Goal: Subscribe to service/newsletter

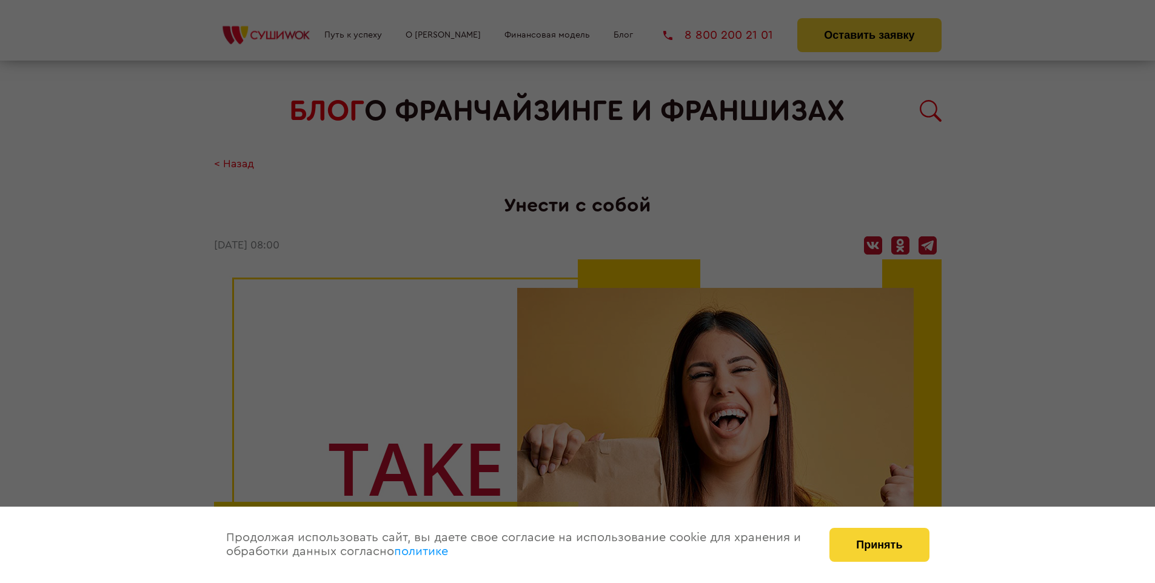
scroll to position [1286, 0]
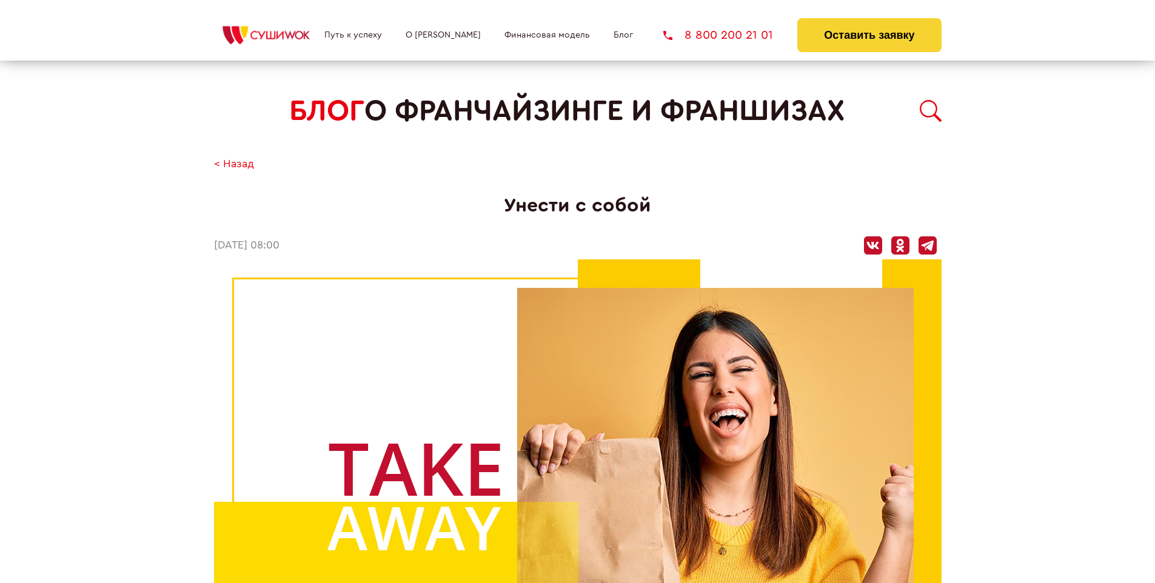
scroll to position [1286, 0]
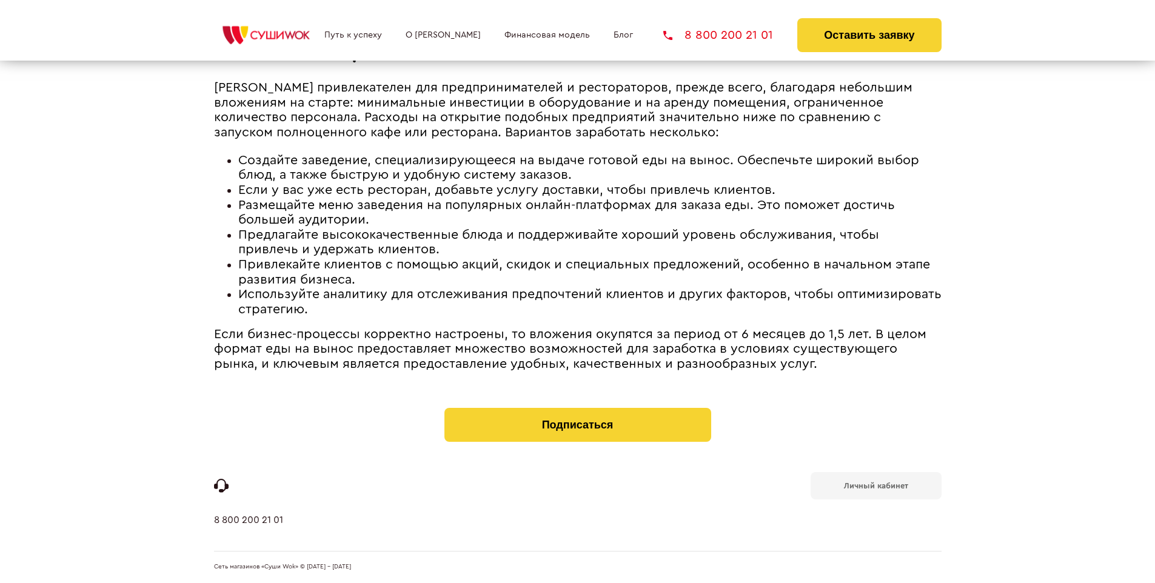
click at [876, 485] on b "Личный кабинет" at bounding box center [876, 486] width 64 height 8
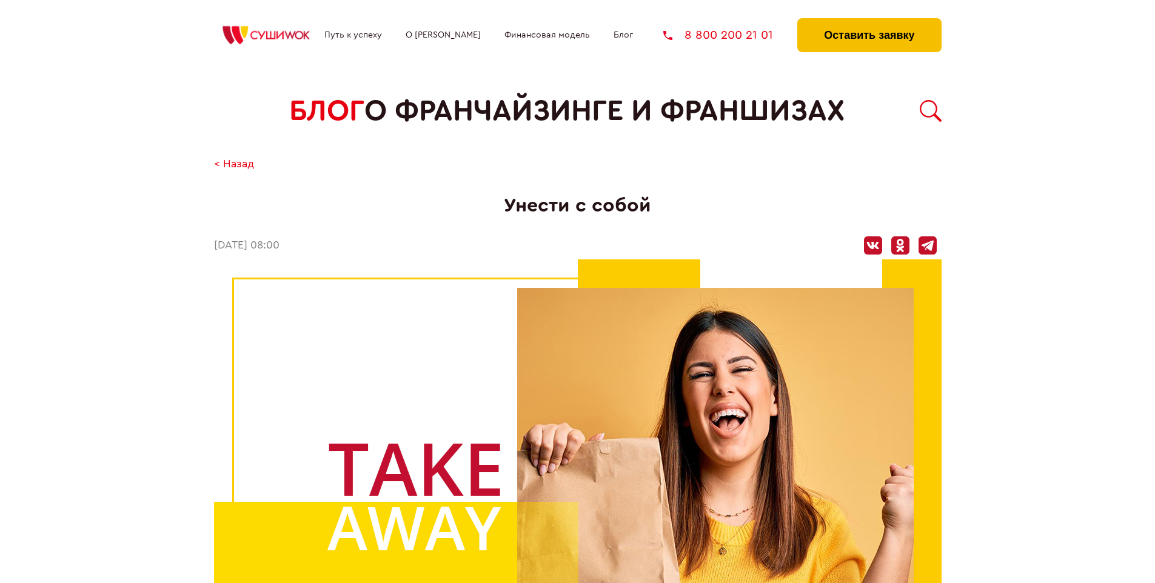
click at [869, 21] on button "Оставить заявку" at bounding box center [869, 35] width 144 height 34
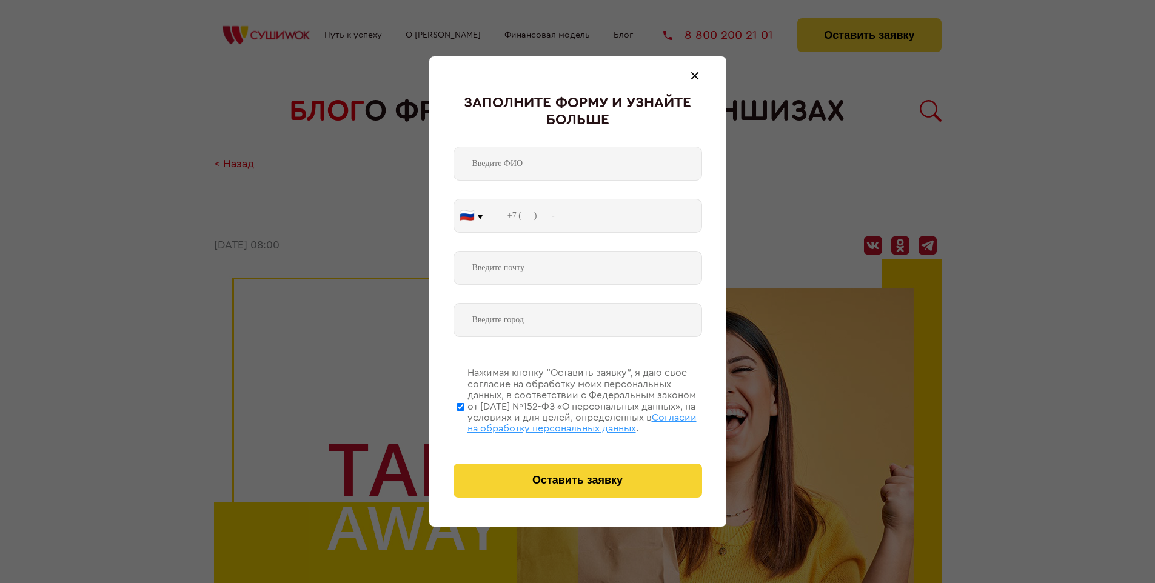
click at [562, 421] on span "Согласии на обработку персональных данных" at bounding box center [582, 423] width 229 height 21
click at [465, 421] on input "Нажимая кнопку “Оставить заявку”, я даю свое согласие на обработку моих персона…" at bounding box center [461, 406] width 8 height 97
checkbox input "false"
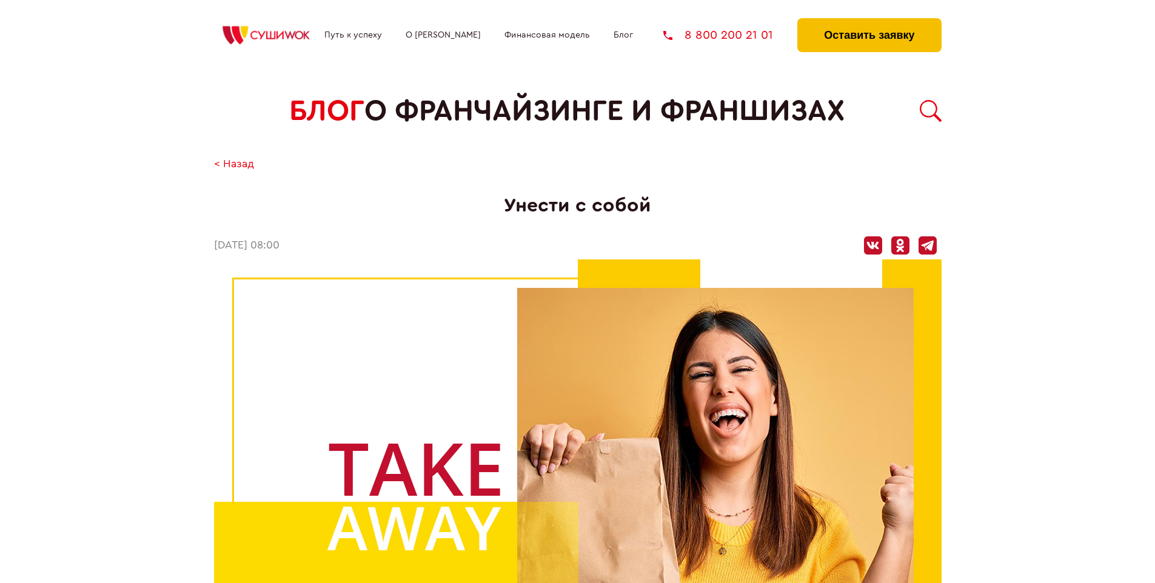
click at [869, 21] on button "Оставить заявку" at bounding box center [869, 35] width 144 height 34
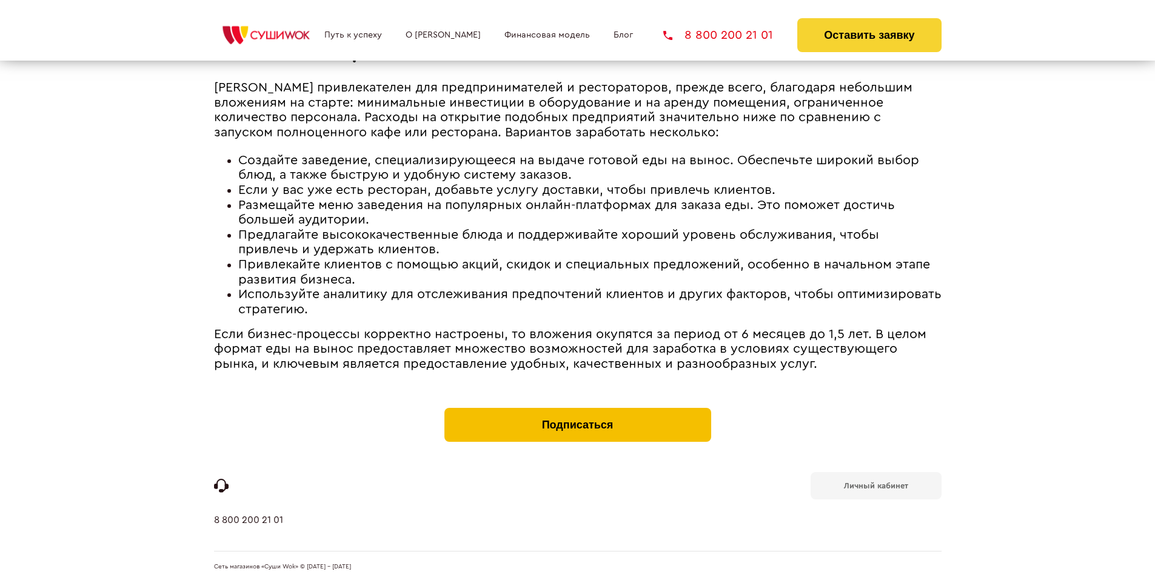
click at [577, 411] on button "Подписаться" at bounding box center [578, 425] width 267 height 34
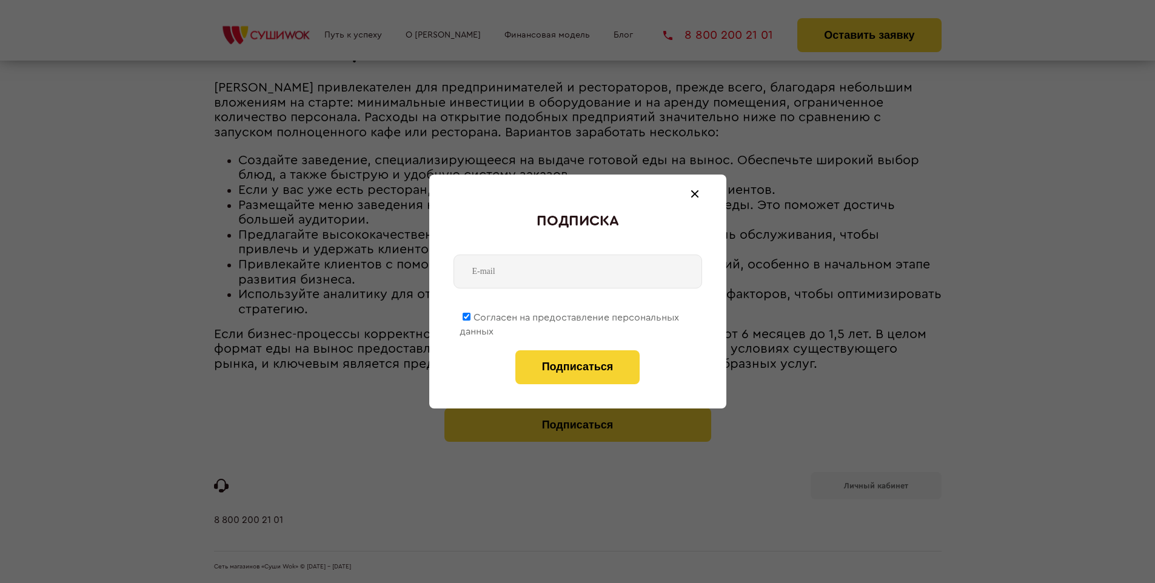
click at [570, 315] on span "Согласен на предоставление персональных данных" at bounding box center [570, 325] width 220 height 24
click at [471, 315] on input "Согласен на предоставление персональных данных" at bounding box center [467, 317] width 8 height 8
checkbox input "false"
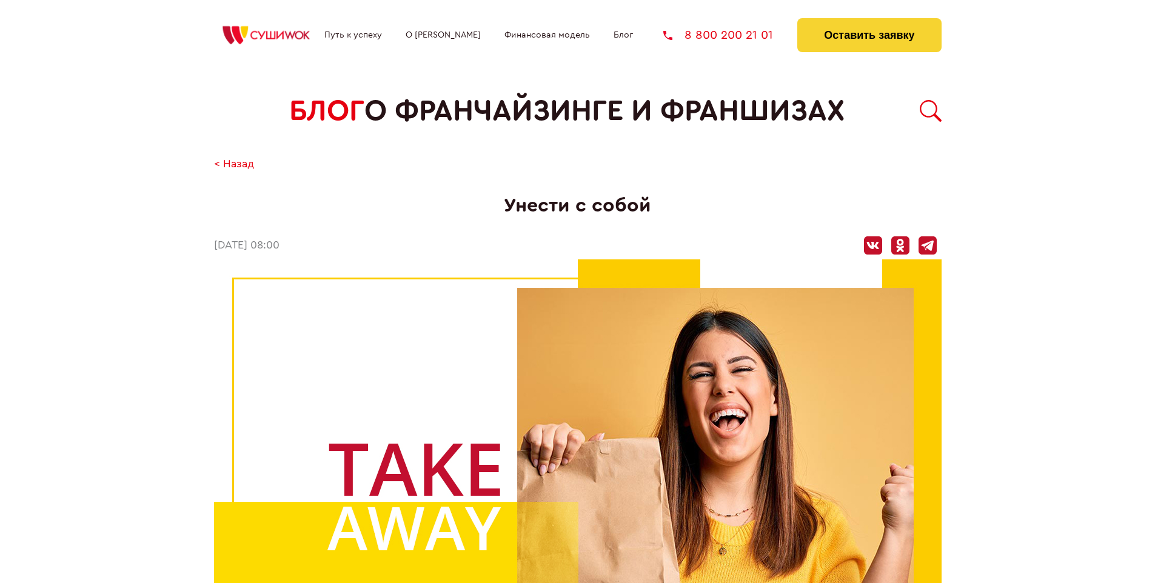
scroll to position [1286, 0]
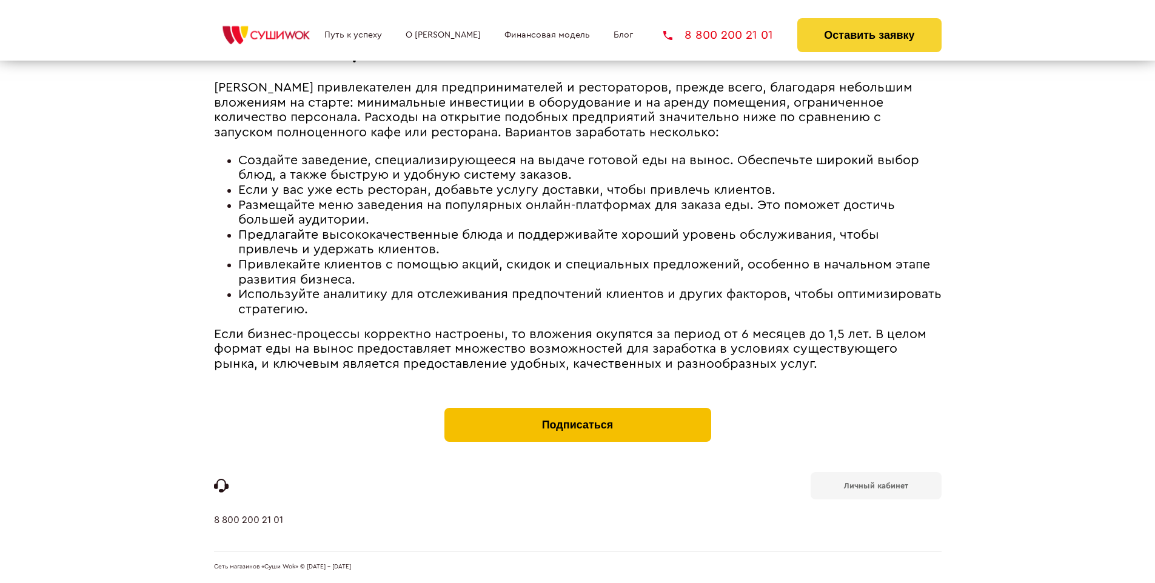
click at [577, 411] on button "Подписаться" at bounding box center [578, 425] width 267 height 34
